Goal: Information Seeking & Learning: Check status

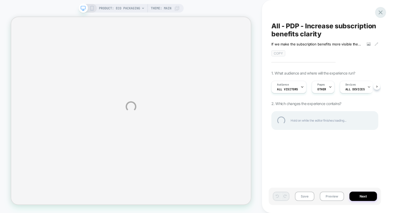
click at [383, 12] on div at bounding box center [380, 12] width 11 height 11
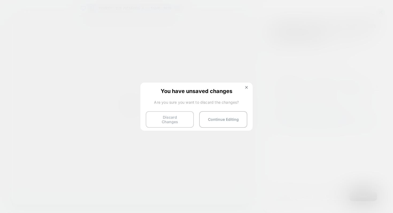
click at [172, 116] on button "Discard Changes" at bounding box center [170, 119] width 48 height 17
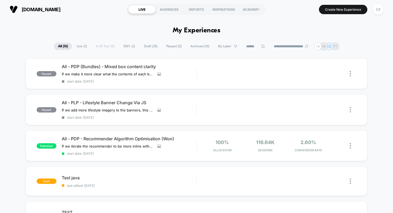
click at [194, 47] on span "Archived ( 13 )" at bounding box center [199, 46] width 27 height 7
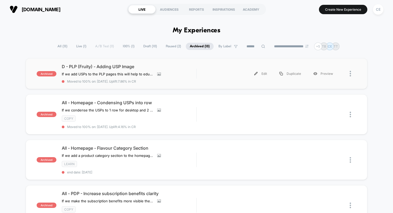
click at [126, 64] on div "archived D - PLP (Fruity) - Adding USP Image If we add USPs to the PLP pages th…" at bounding box center [197, 73] width 342 height 31
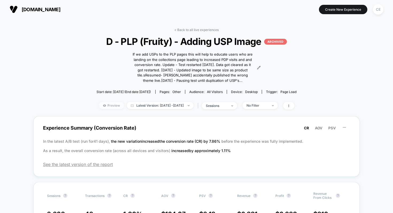
click at [108, 105] on span "Preview" at bounding box center [111, 105] width 25 height 7
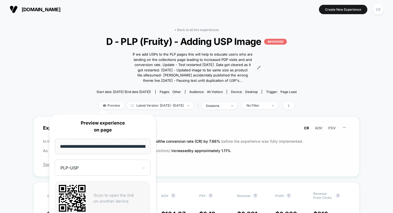
scroll to position [0, 26]
click at [197, 115] on div "< Back to all live experiences D - PLP (Fruity) - Adding USP Image ARCHIVED If …" at bounding box center [197, 72] width 214 height 89
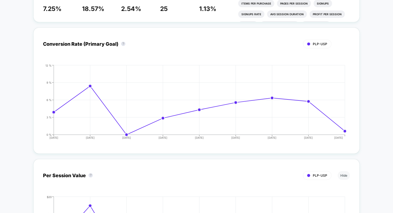
scroll to position [0, 0]
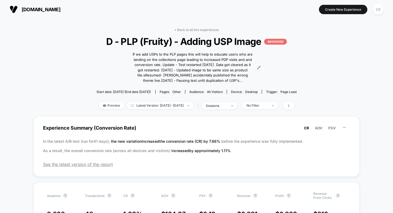
click at [297, 110] on div "< Back to all live experiences D - PLP (Fruity) - Adding USP Image ARCHIVED If …" at bounding box center [197, 72] width 214 height 89
click at [289, 105] on icon at bounding box center [288, 106] width 1 height 3
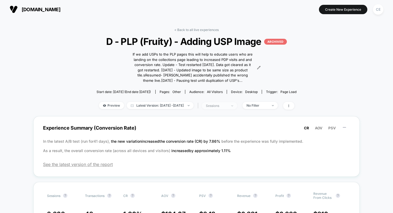
click at [227, 106] on div "sessions" at bounding box center [216, 106] width 21 height 4
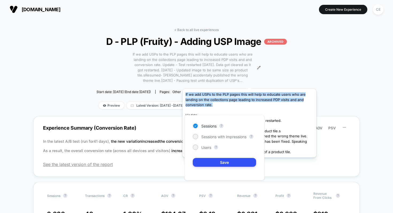
click at [250, 82] on span "If we add USPs to the PLP pages this will help to educate users who are landing…" at bounding box center [192, 67] width 121 height 31
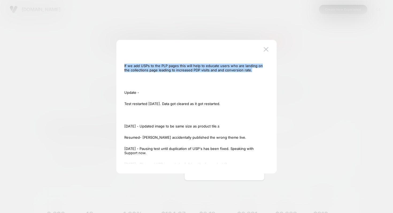
click at [300, 44] on div at bounding box center [196, 106] width 393 height 213
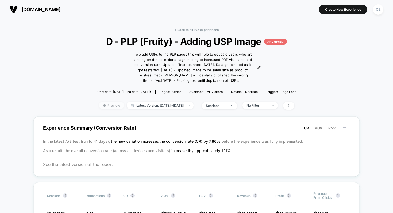
click at [106, 105] on span "Preview" at bounding box center [111, 105] width 25 height 7
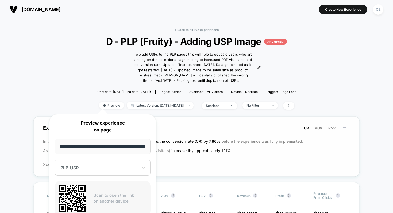
scroll to position [0, 26]
click at [205, 143] on span "the new variation increased the conversion rate (CR) by 7.86 %" at bounding box center [166, 141] width 110 height 5
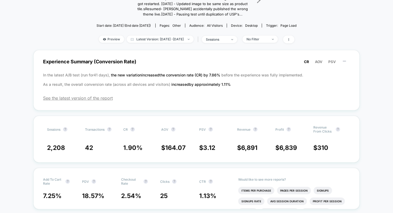
scroll to position [67, 0]
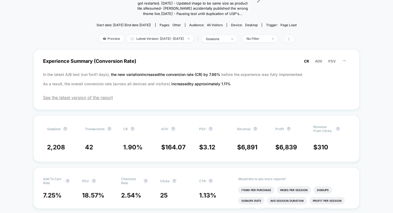
click at [294, 35] on span at bounding box center [288, 39] width 11 height 8
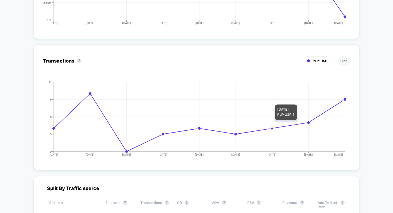
scroll to position [1362, 0]
